Goal: Use online tool/utility: Utilize a website feature to perform a specific function

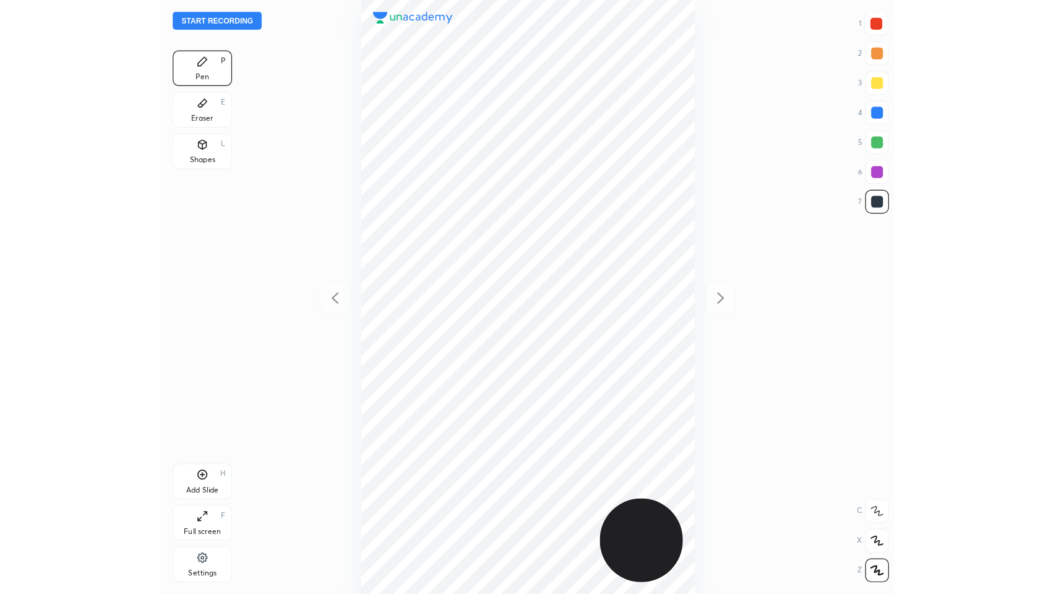
scroll to position [495, 414]
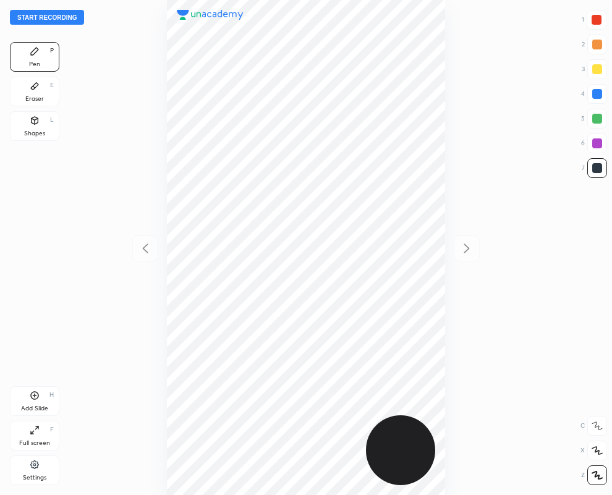
click at [36, 93] on div "Eraser E" at bounding box center [34, 92] width 49 height 30
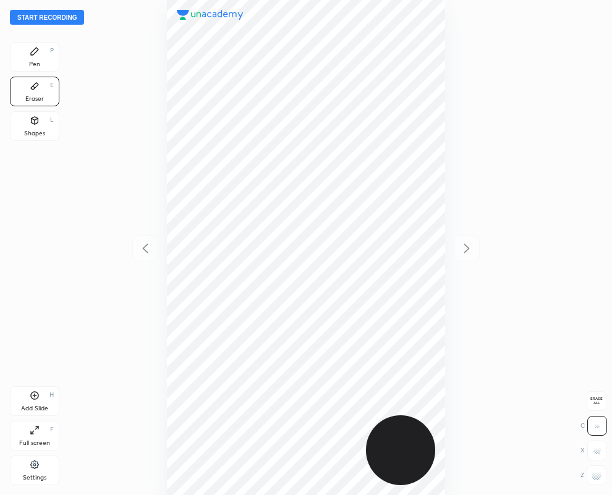
click at [41, 60] on div "Pen P" at bounding box center [34, 57] width 49 height 30
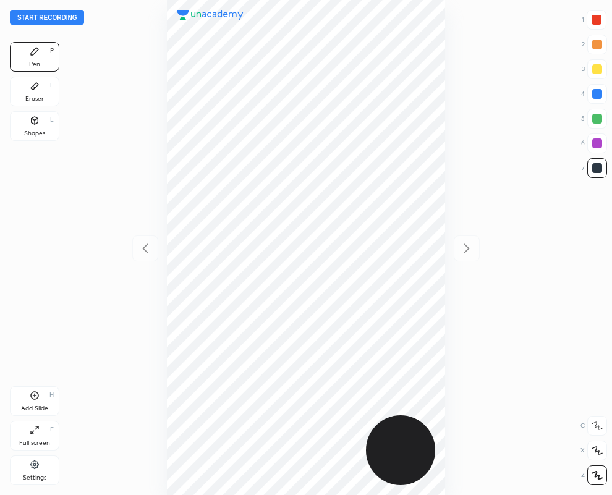
click at [49, 95] on div "Eraser E" at bounding box center [34, 92] width 49 height 30
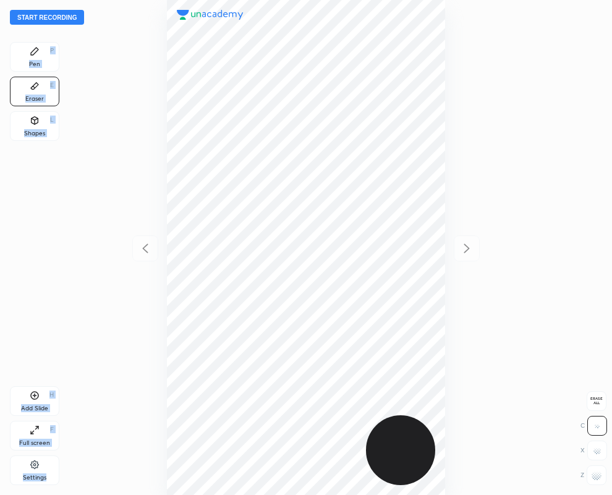
drag, startPoint x: 601, startPoint y: 485, endPoint x: 472, endPoint y: 356, distance: 182.8
click at [600, 483] on div "Start recording 1 2 3 4 5 6 7 R O A L C X Z Erase all C X Z Pen P Eraser E Shap…" at bounding box center [306, 247] width 612 height 495
click at [600, 477] on rect at bounding box center [600, 477] width 1 height 1
click at [35, 53] on icon at bounding box center [34, 51] width 7 height 7
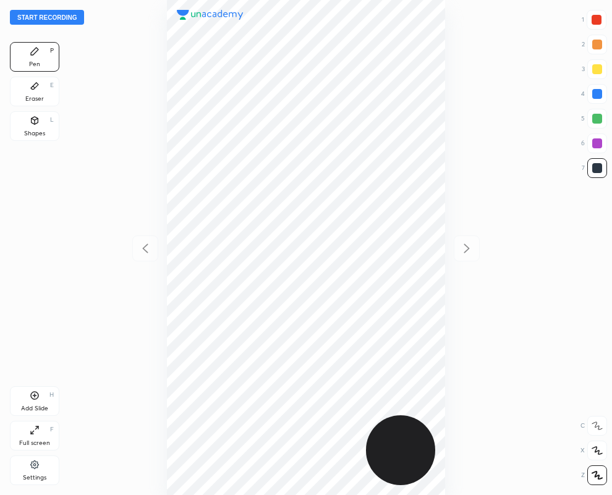
drag, startPoint x: 43, startPoint y: 93, endPoint x: 503, endPoint y: 82, distance: 460.2
click at [44, 92] on div "Eraser E" at bounding box center [34, 92] width 49 height 30
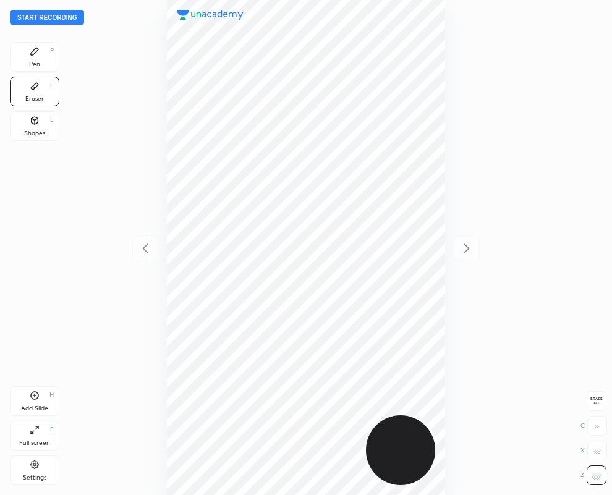
drag, startPoint x: 27, startPoint y: 53, endPoint x: 23, endPoint y: 45, distance: 9.4
click at [26, 51] on div "Pen P" at bounding box center [34, 57] width 49 height 30
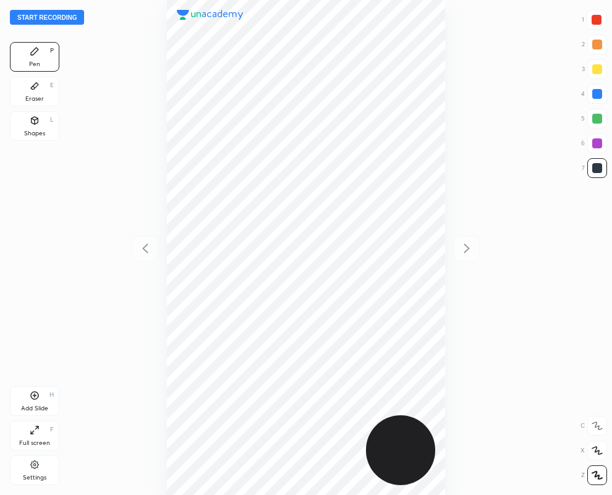
drag, startPoint x: 37, startPoint y: 92, endPoint x: 611, endPoint y: 487, distance: 696.8
click at [37, 92] on div "Eraser E" at bounding box center [34, 92] width 49 height 30
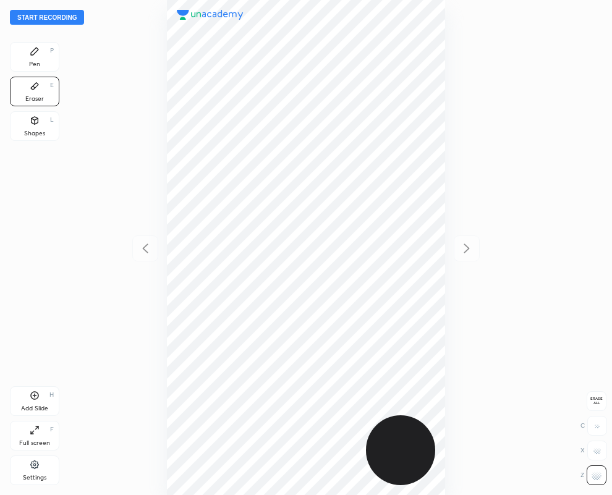
drag, startPoint x: 600, startPoint y: 474, endPoint x: 514, endPoint y: 422, distance: 100.6
click at [600, 471] on g at bounding box center [597, 476] width 10 height 10
drag, startPoint x: 27, startPoint y: 59, endPoint x: 70, endPoint y: 129, distance: 81.9
click at [27, 58] on div "Pen P" at bounding box center [34, 57] width 49 height 30
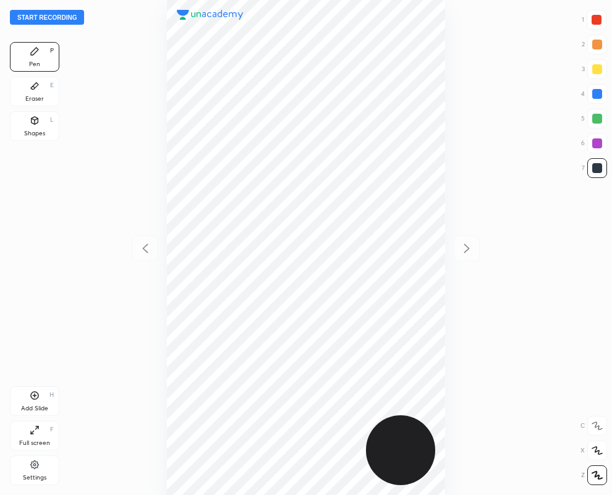
click at [20, 429] on div "Full screen F" at bounding box center [34, 436] width 49 height 30
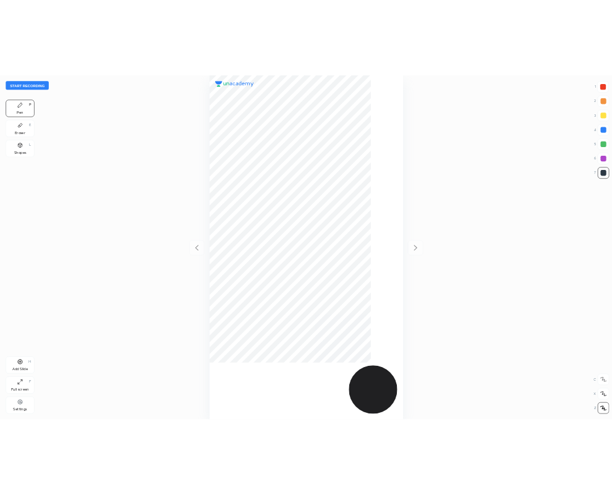
scroll to position [594, 858]
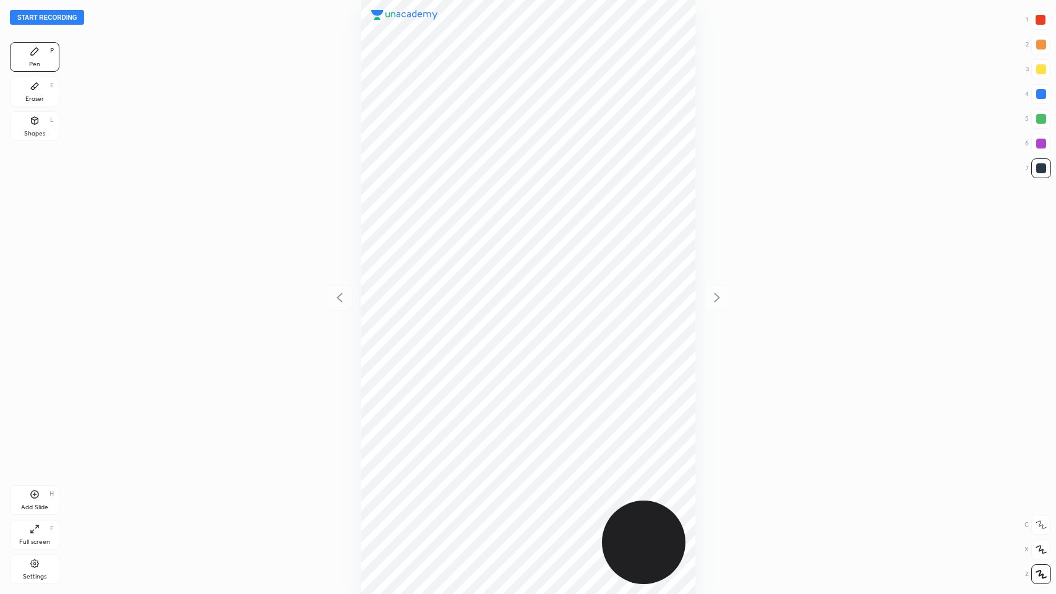
drag, startPoint x: 34, startPoint y: 95, endPoint x: 125, endPoint y: 187, distance: 129.4
click at [34, 94] on div "Eraser E" at bounding box center [34, 92] width 49 height 30
click at [36, 53] on icon at bounding box center [35, 51] width 10 height 10
click at [32, 495] on icon at bounding box center [35, 529] width 10 height 10
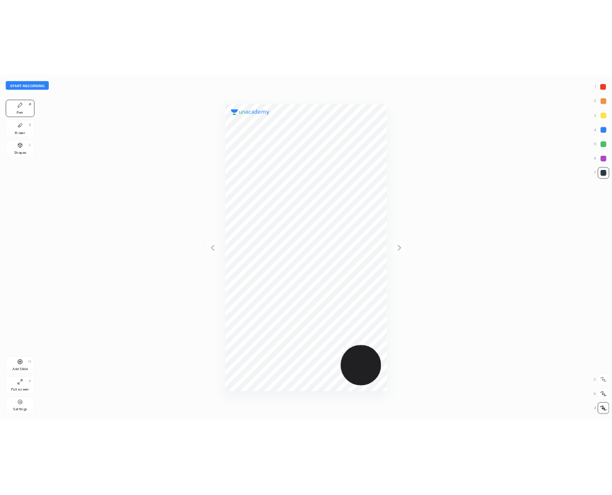
scroll to position [61343, 61424]
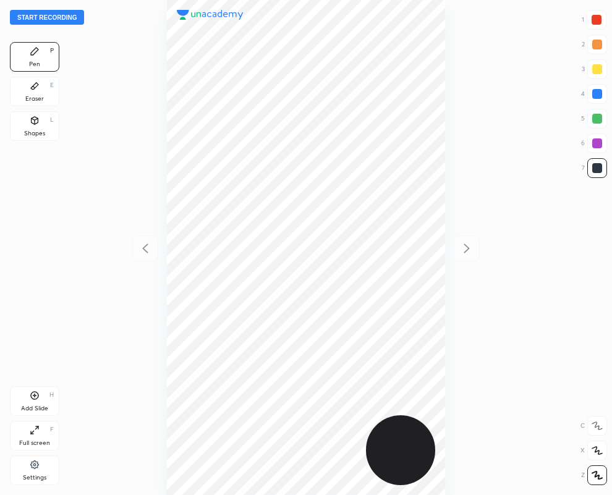
click at [30, 85] on icon at bounding box center [35, 86] width 10 height 10
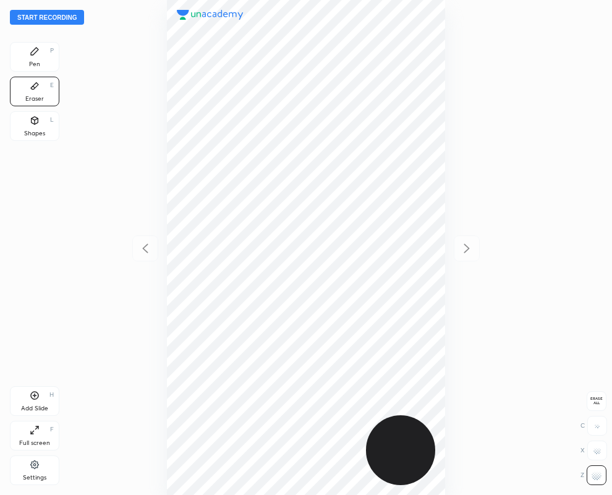
click at [39, 47] on icon at bounding box center [35, 51] width 10 height 10
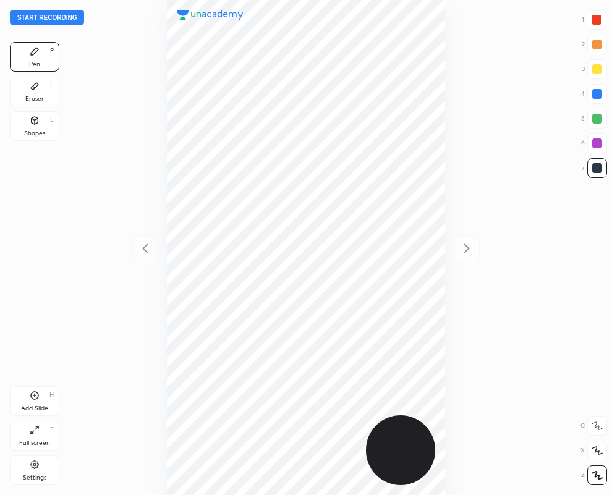
click at [30, 96] on div "Eraser" at bounding box center [34, 99] width 19 height 6
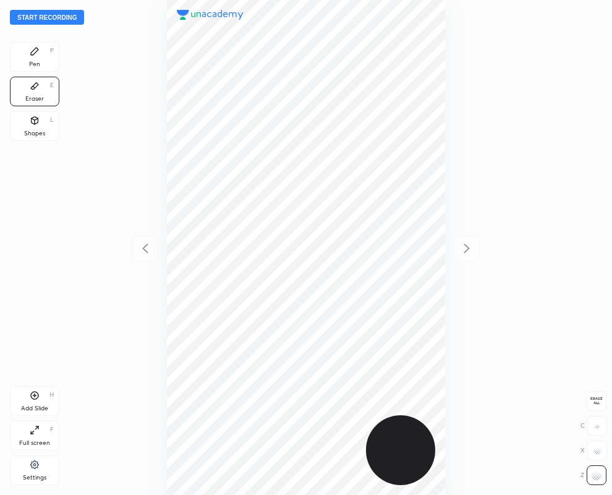
click at [34, 54] on icon at bounding box center [35, 51] width 10 height 10
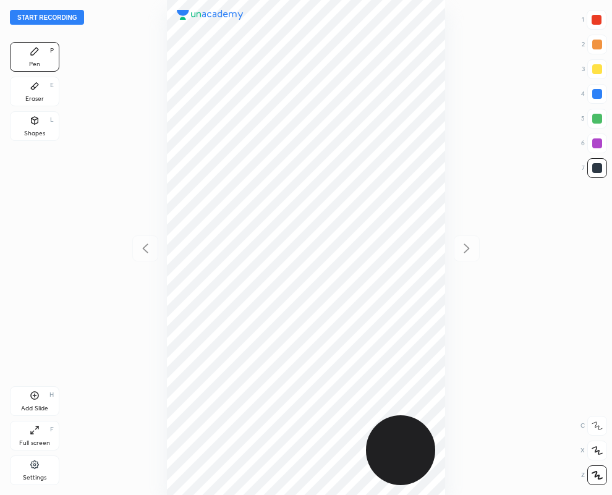
click at [33, 90] on icon at bounding box center [34, 86] width 7 height 7
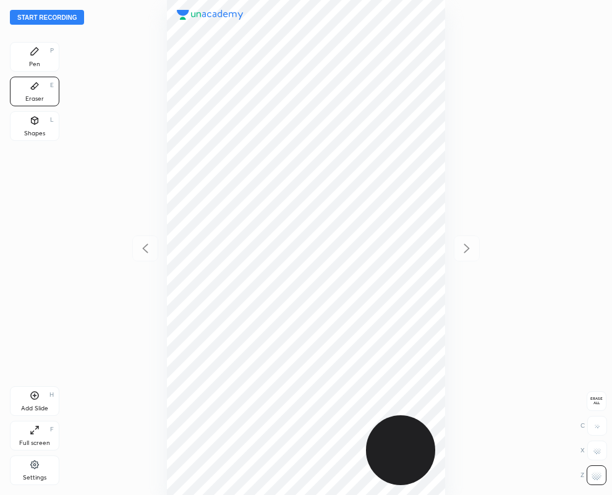
click at [36, 59] on div "Pen P" at bounding box center [34, 57] width 49 height 30
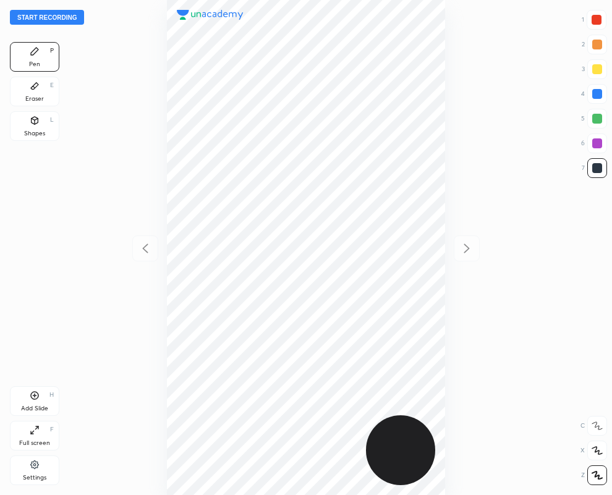
drag, startPoint x: 48, startPoint y: 85, endPoint x: 84, endPoint y: 186, distance: 106.4
click at [46, 94] on div "Eraser E" at bounding box center [34, 92] width 49 height 30
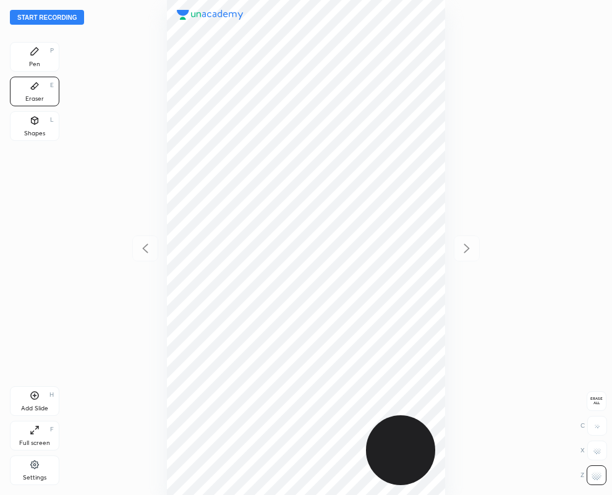
click at [43, 58] on div "Pen P" at bounding box center [34, 57] width 49 height 30
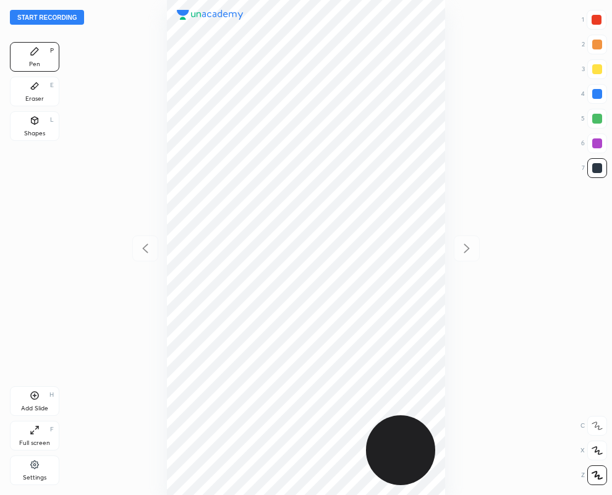
click at [594, 17] on div at bounding box center [597, 20] width 10 height 10
click at [37, 94] on div "Eraser E" at bounding box center [34, 92] width 49 height 30
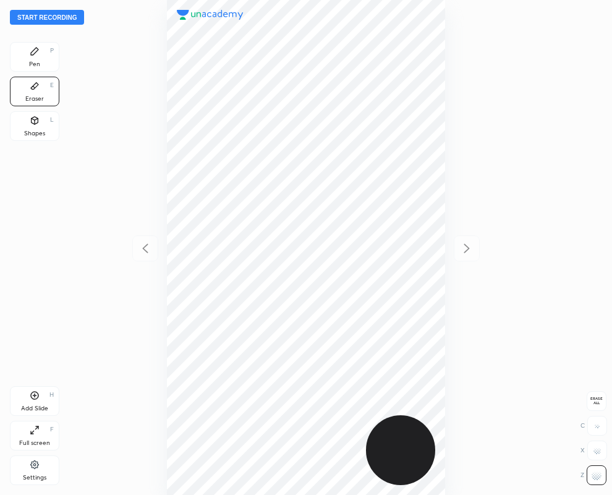
click at [32, 59] on div "Pen P" at bounding box center [34, 57] width 49 height 30
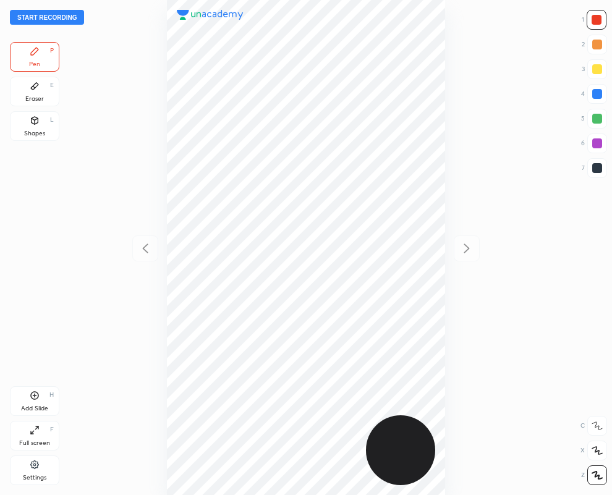
click at [37, 399] on icon at bounding box center [35, 396] width 10 height 10
click at [592, 167] on div at bounding box center [597, 168] width 10 height 10
click at [142, 246] on icon at bounding box center [145, 248] width 15 height 15
drag, startPoint x: 466, startPoint y: 245, endPoint x: 481, endPoint y: 242, distance: 15.8
click at [466, 244] on icon at bounding box center [466, 248] width 15 height 15
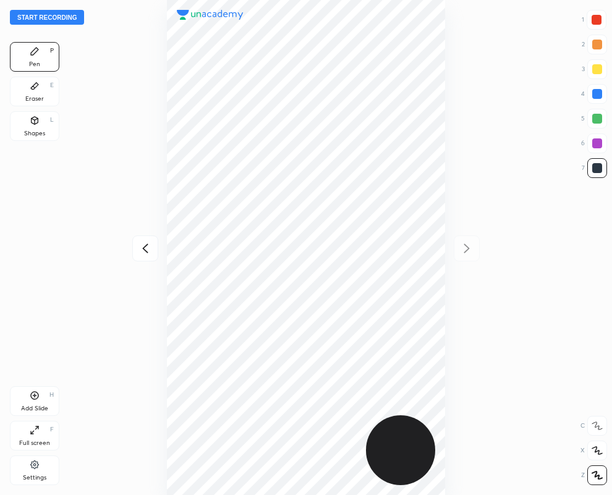
click at [143, 249] on icon at bounding box center [145, 248] width 15 height 15
click at [598, 19] on div at bounding box center [597, 20] width 10 height 10
click at [36, 87] on icon at bounding box center [34, 86] width 7 height 7
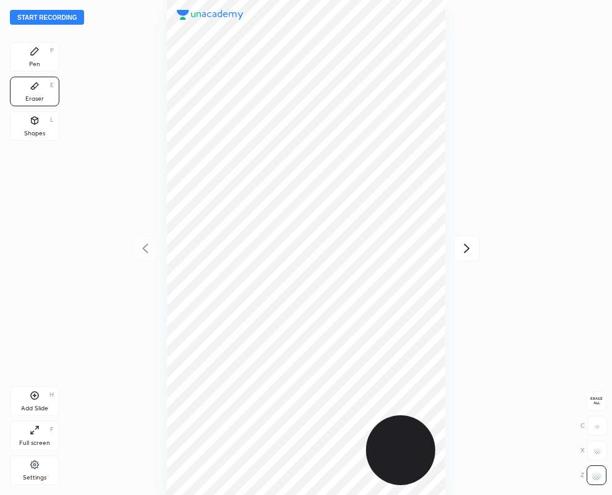
drag, startPoint x: 33, startPoint y: 57, endPoint x: 24, endPoint y: 51, distance: 10.6
click at [30, 54] on div "Pen P" at bounding box center [34, 57] width 49 height 30
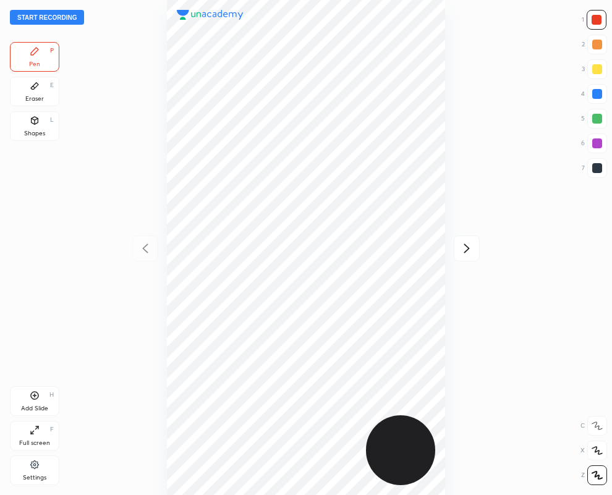
click at [469, 245] on icon at bounding box center [466, 248] width 15 height 15
click at [592, 172] on div at bounding box center [597, 168] width 10 height 10
click at [30, 93] on div "Eraser E" at bounding box center [34, 92] width 49 height 30
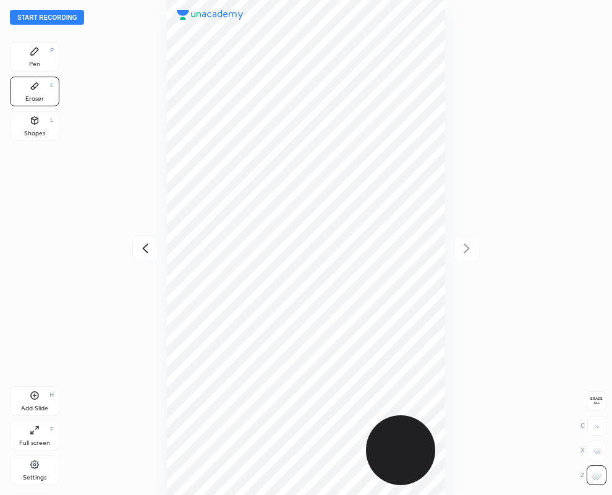
click at [45, 56] on div "Pen P" at bounding box center [34, 57] width 49 height 30
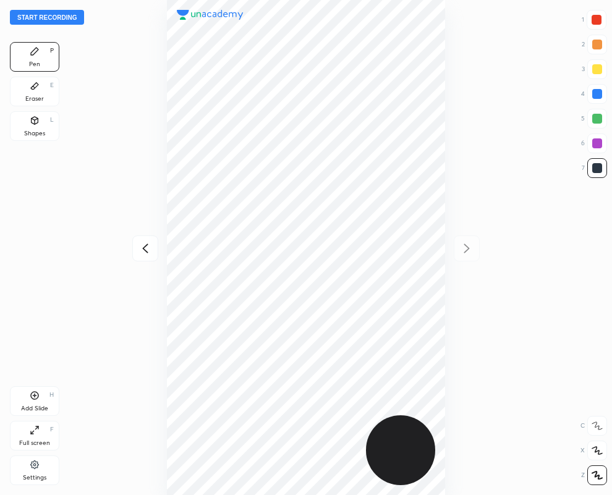
click at [145, 251] on icon at bounding box center [145, 248] width 6 height 9
click at [468, 246] on icon at bounding box center [466, 248] width 15 height 15
drag, startPoint x: 15, startPoint y: 94, endPoint x: 85, endPoint y: 146, distance: 87.1
click at [19, 100] on div "Eraser E" at bounding box center [34, 92] width 49 height 30
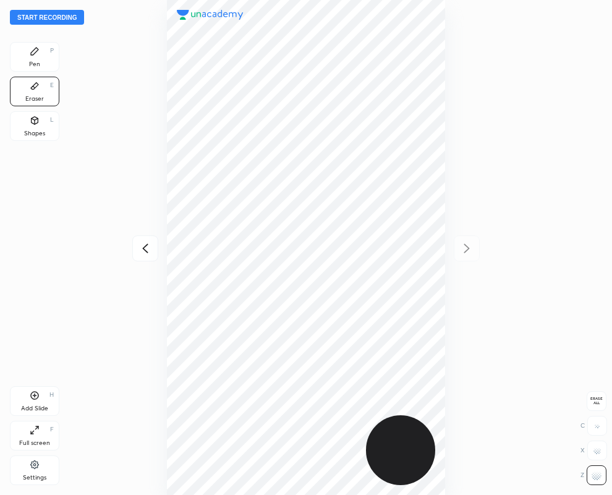
click at [42, 61] on div "Pen P" at bounding box center [34, 57] width 49 height 30
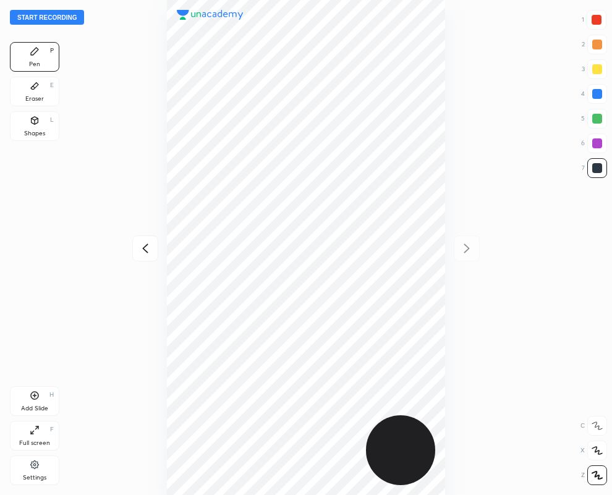
click at [32, 90] on div "Eraser E" at bounding box center [34, 92] width 49 height 30
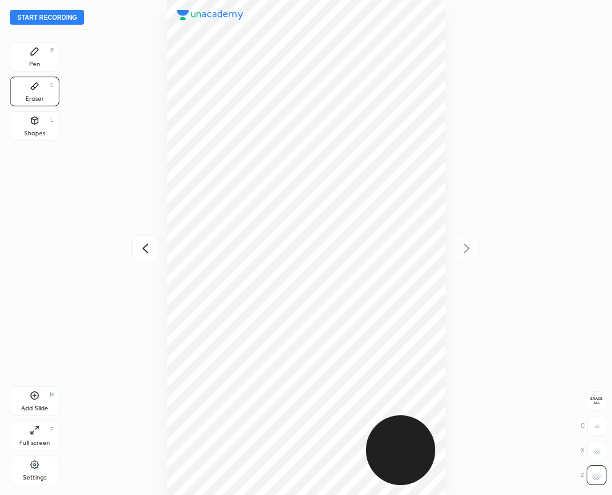
drag, startPoint x: 38, startPoint y: 54, endPoint x: 23, endPoint y: 47, distance: 15.8
click at [35, 51] on icon at bounding box center [35, 51] width 10 height 10
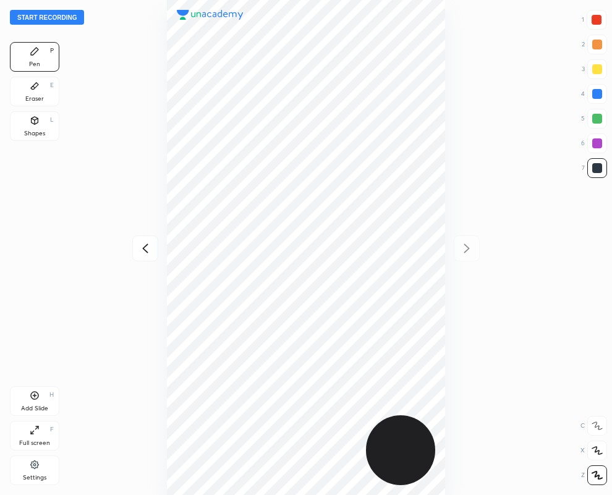
click at [142, 250] on icon at bounding box center [145, 248] width 15 height 15
click at [468, 247] on icon at bounding box center [467, 248] width 6 height 9
click at [143, 245] on icon at bounding box center [145, 248] width 15 height 15
drag, startPoint x: 471, startPoint y: 251, endPoint x: 458, endPoint y: 238, distance: 17.9
click at [471, 250] on icon at bounding box center [466, 248] width 15 height 15
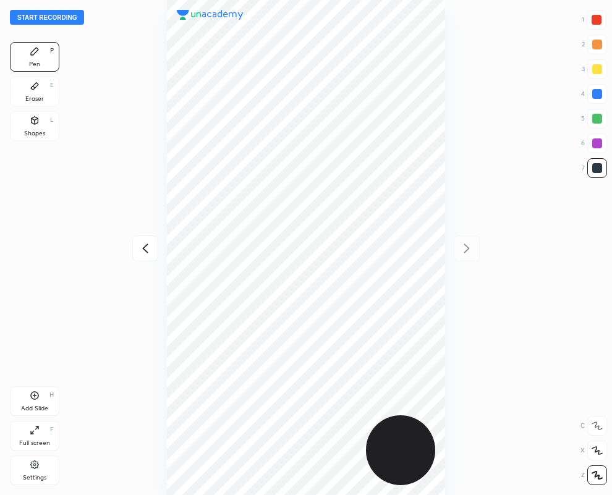
drag, startPoint x: 33, startPoint y: 87, endPoint x: 37, endPoint y: 102, distance: 16.1
click at [37, 102] on div "Eraser E" at bounding box center [34, 92] width 49 height 30
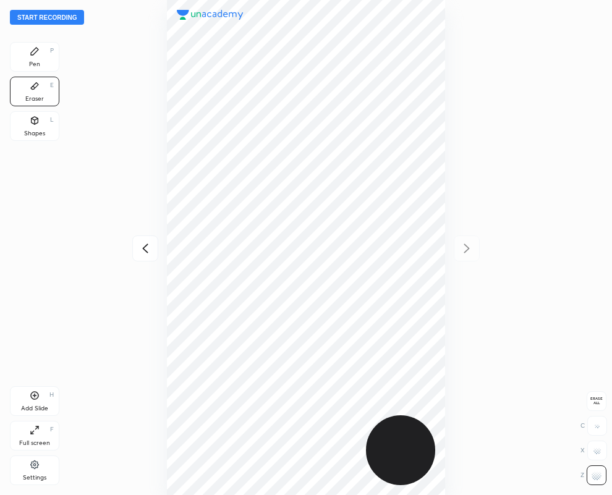
click at [479, 32] on div at bounding box center [306, 247] width 414 height 495
click at [40, 54] on div "Pen P" at bounding box center [34, 57] width 49 height 30
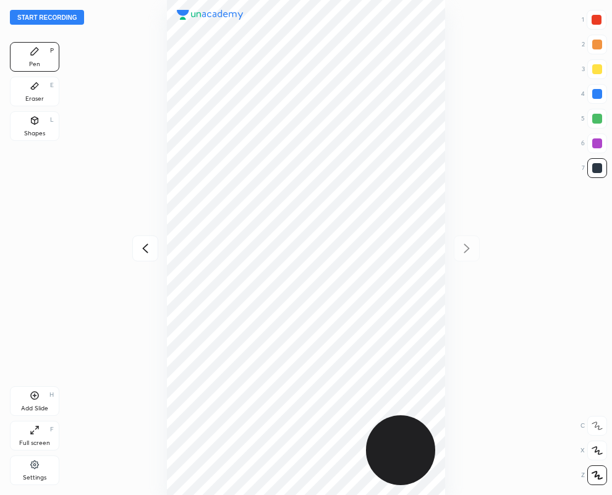
click at [144, 248] on icon at bounding box center [145, 248] width 15 height 15
click at [35, 90] on div "Eraser E" at bounding box center [34, 92] width 49 height 30
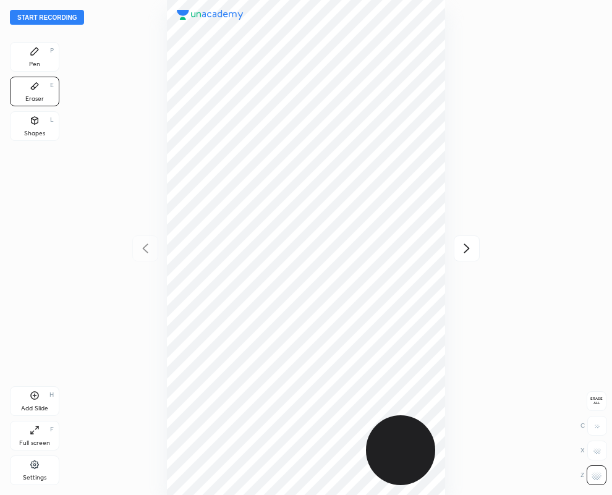
click at [36, 56] on div "Pen P" at bounding box center [34, 57] width 49 height 30
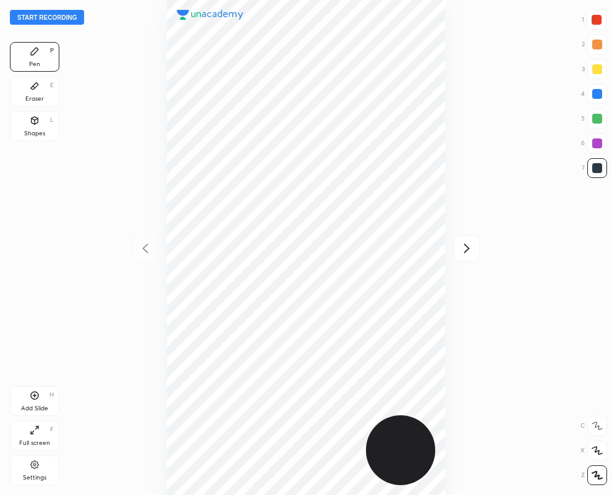
click at [36, 94] on div "Eraser E" at bounding box center [34, 92] width 49 height 30
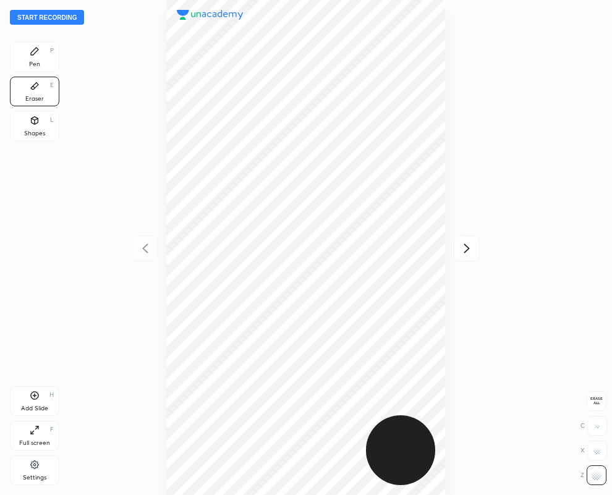
click at [34, 62] on div "Pen" at bounding box center [34, 64] width 11 height 6
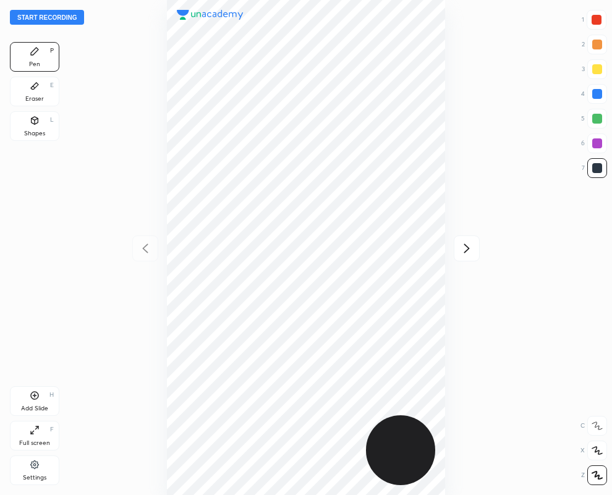
click at [464, 245] on icon at bounding box center [466, 248] width 15 height 15
click at [599, 14] on div at bounding box center [597, 20] width 20 height 20
click at [602, 16] on div at bounding box center [597, 20] width 20 height 20
click at [596, 93] on div at bounding box center [597, 94] width 10 height 10
click at [596, 168] on div at bounding box center [597, 168] width 10 height 10
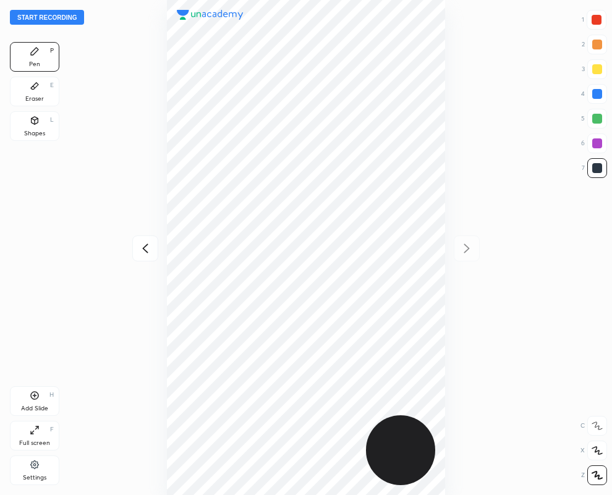
click at [146, 252] on icon at bounding box center [145, 248] width 15 height 15
click at [467, 248] on icon at bounding box center [466, 248] width 15 height 15
drag, startPoint x: 32, startPoint y: 85, endPoint x: 81, endPoint y: 229, distance: 152.3
click at [38, 109] on div "Pen P Eraser E Shapes L" at bounding box center [34, 94] width 49 height 104
click at [31, 56] on div "Pen P" at bounding box center [34, 57] width 49 height 30
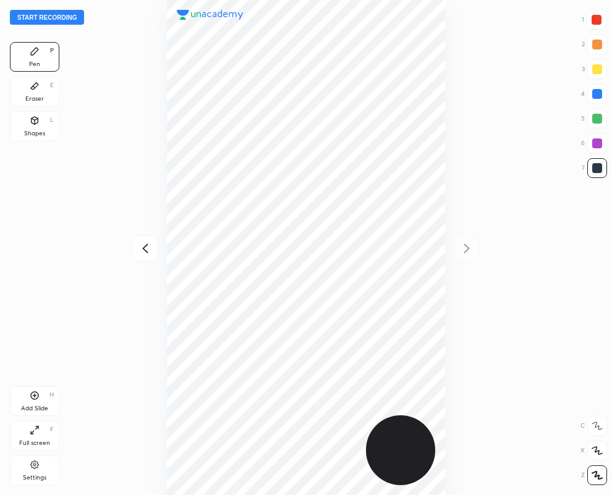
click at [33, 96] on div "Eraser" at bounding box center [34, 99] width 19 height 6
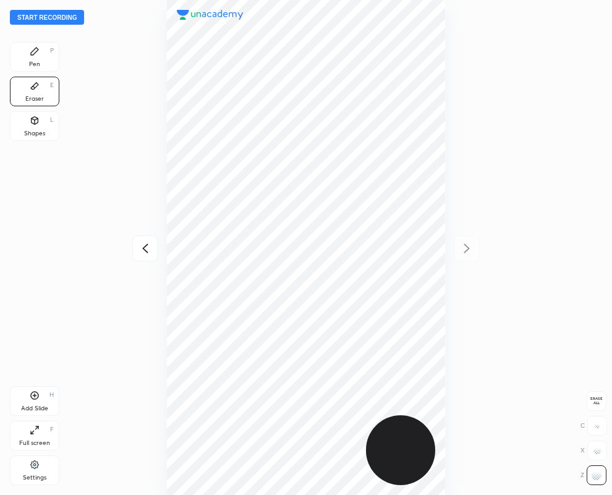
click at [36, 58] on div "Pen P" at bounding box center [34, 57] width 49 height 30
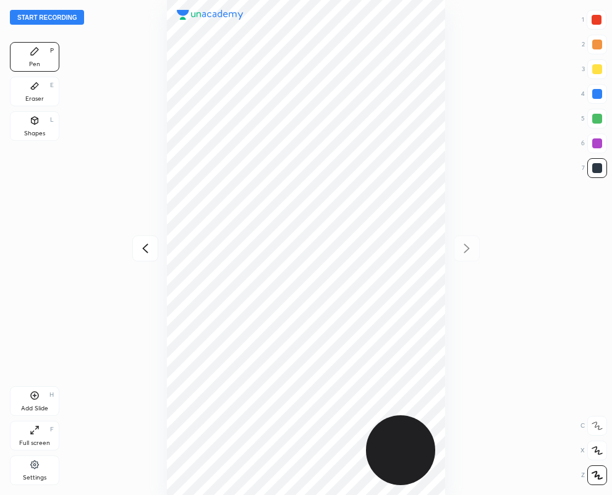
click at [35, 402] on div "Add Slide H" at bounding box center [34, 401] width 49 height 30
click at [597, 19] on div at bounding box center [597, 20] width 10 height 10
click at [596, 30] on div "1 2 3 4 5 6 7" at bounding box center [594, 96] width 26 height 173
click at [41, 84] on div "Eraser E" at bounding box center [34, 92] width 49 height 30
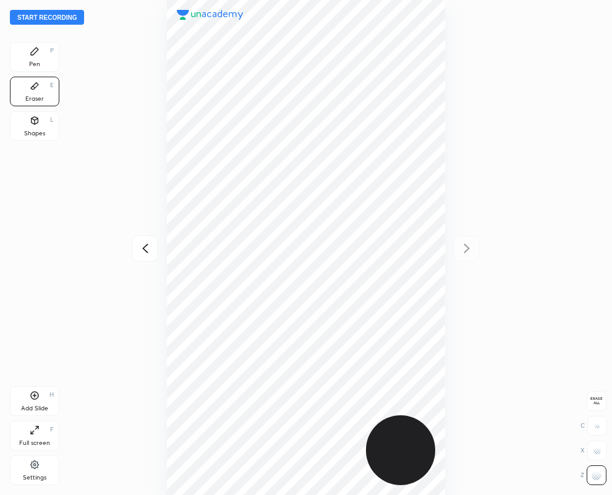
click at [28, 59] on div "Pen P" at bounding box center [34, 57] width 49 height 30
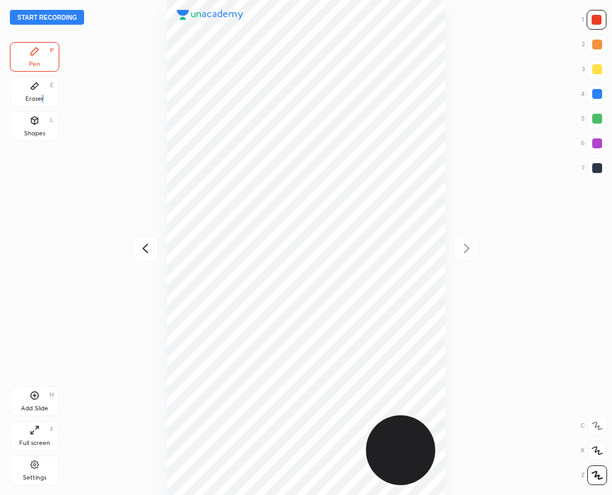
click at [41, 93] on div "Eraser E" at bounding box center [34, 92] width 49 height 30
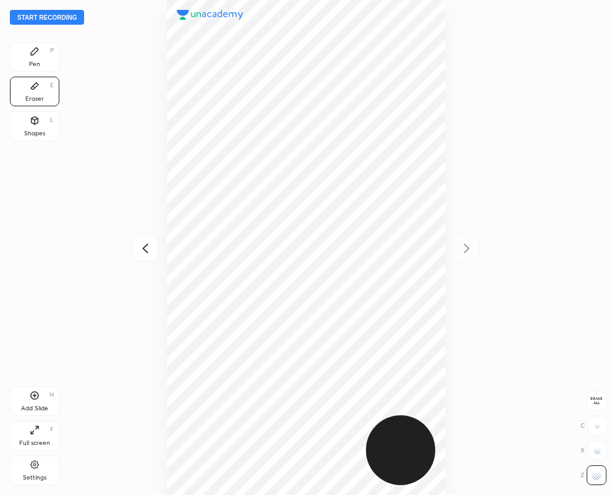
click at [41, 61] on div "Pen P" at bounding box center [34, 57] width 49 height 30
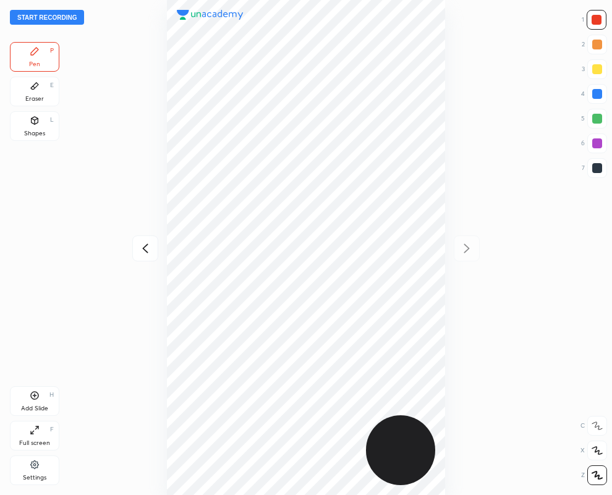
click at [595, 143] on div at bounding box center [597, 144] width 10 height 10
click at [148, 252] on icon at bounding box center [145, 248] width 15 height 15
click at [147, 252] on icon at bounding box center [145, 248] width 6 height 9
click at [145, 252] on div at bounding box center [306, 247] width 414 height 495
click at [144, 251] on div at bounding box center [306, 247] width 414 height 495
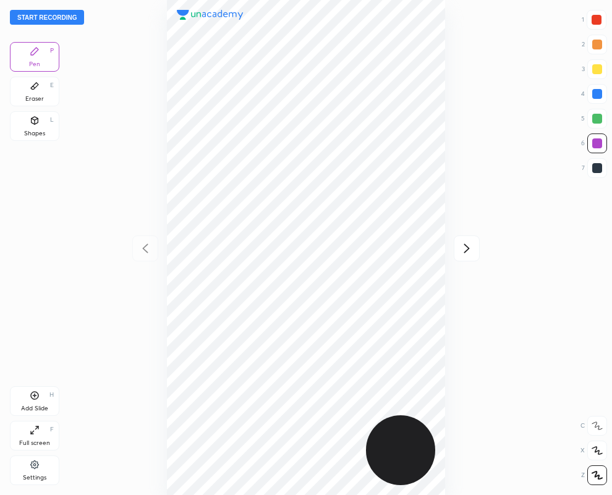
click at [51, 13] on button "Start recording" at bounding box center [47, 17] width 74 height 15
click at [466, 250] on icon at bounding box center [467, 248] width 6 height 9
click at [147, 249] on icon at bounding box center [145, 248] width 15 height 15
click at [466, 249] on icon at bounding box center [466, 248] width 15 height 15
click at [146, 249] on icon at bounding box center [145, 248] width 15 height 15
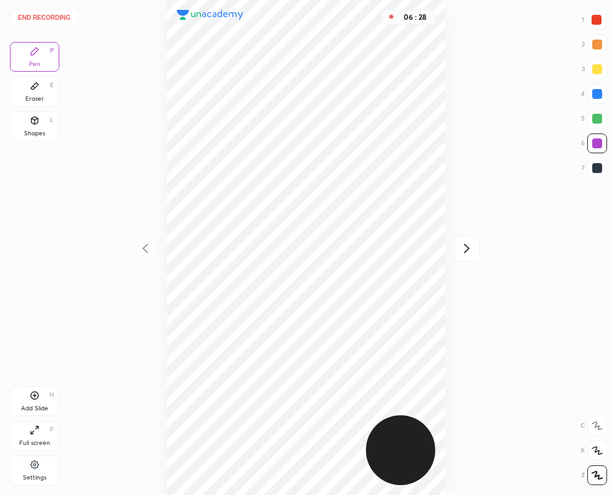
click at [465, 250] on icon at bounding box center [466, 248] width 15 height 15
click at [464, 247] on icon at bounding box center [466, 248] width 15 height 15
click at [56, 19] on button "End recording" at bounding box center [44, 17] width 69 height 15
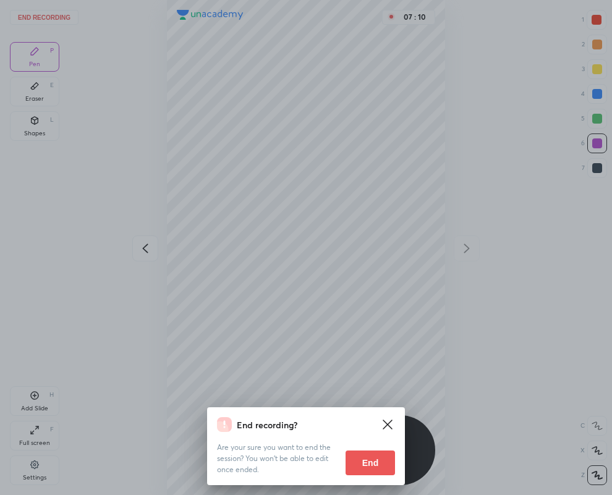
click at [371, 461] on button "End" at bounding box center [370, 463] width 49 height 25
